Goal: Task Accomplishment & Management: Manage account settings

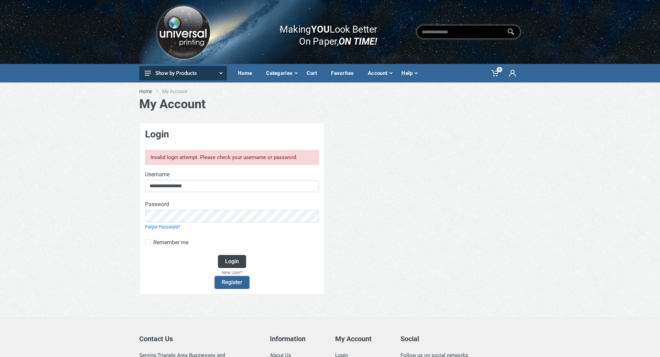
click at [233, 258] on button "Login" at bounding box center [232, 261] width 28 height 13
click at [506, 76] on span at bounding box center [513, 73] width 17 height 14
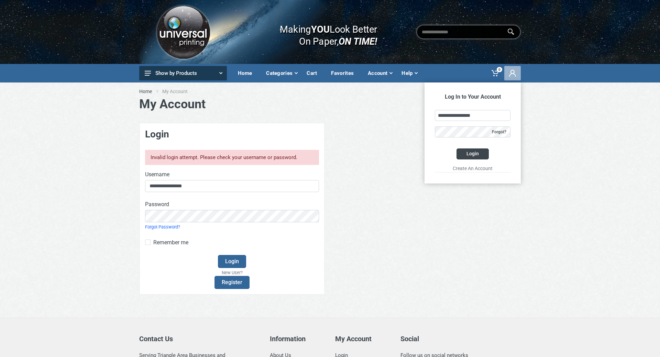
click at [477, 152] on button "Login" at bounding box center [473, 154] width 32 height 11
